Goal: Task Accomplishment & Management: Use online tool/utility

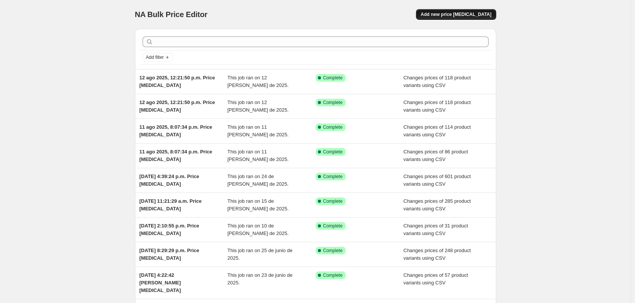
click at [462, 13] on span "Add new price [MEDICAL_DATA]" at bounding box center [456, 14] width 71 height 6
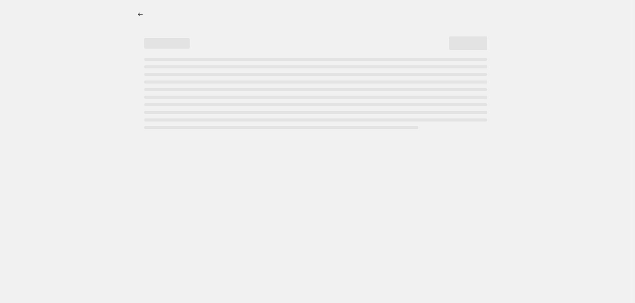
select select "percentage"
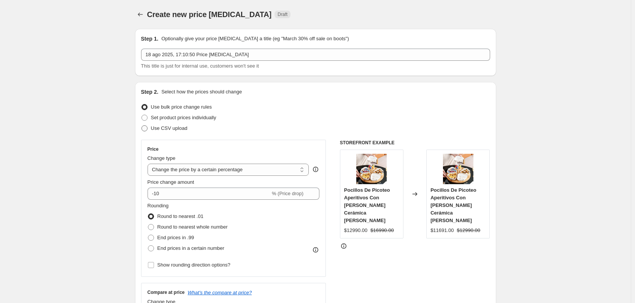
click at [168, 129] on span "Use CSV upload" at bounding box center [169, 128] width 37 height 6
click at [142, 126] on input "Use CSV upload" at bounding box center [141, 125] width 0 height 0
radio input "true"
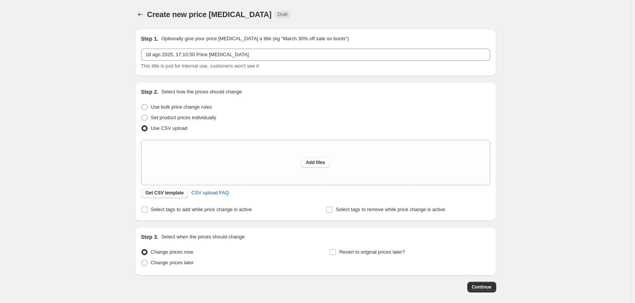
click at [171, 194] on span "Get CSV template" at bounding box center [165, 193] width 38 height 6
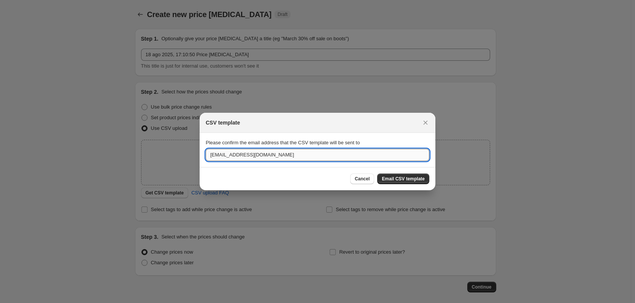
click at [312, 158] on input "[EMAIL_ADDRESS][DOMAIN_NAME]" at bounding box center [318, 155] width 224 height 12
type input "[PERSON_NAME][EMAIL_ADDRESS][PERSON_NAME][DOMAIN_NAME]"
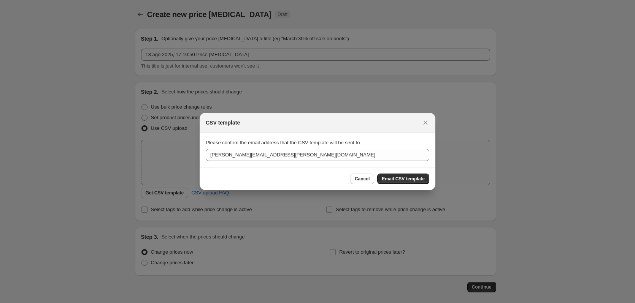
drag, startPoint x: 401, startPoint y: 180, endPoint x: 404, endPoint y: 197, distance: 17.8
click at [412, 178] on span "Email CSV template" at bounding box center [403, 179] width 43 height 6
